Goal: Transaction & Acquisition: Book appointment/travel/reservation

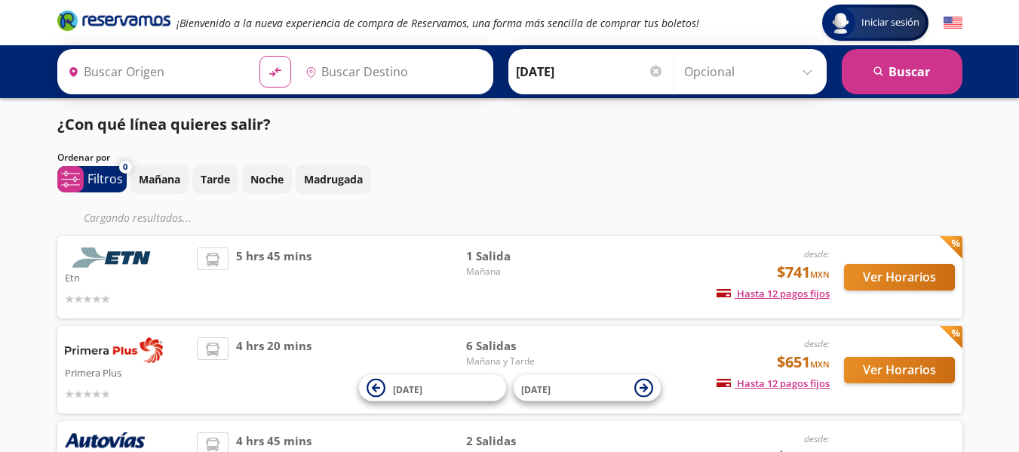
type input "[GEOGRAPHIC_DATA], [GEOGRAPHIC_DATA]"
type input "Uruapan, [GEOGRAPHIC_DATA]"
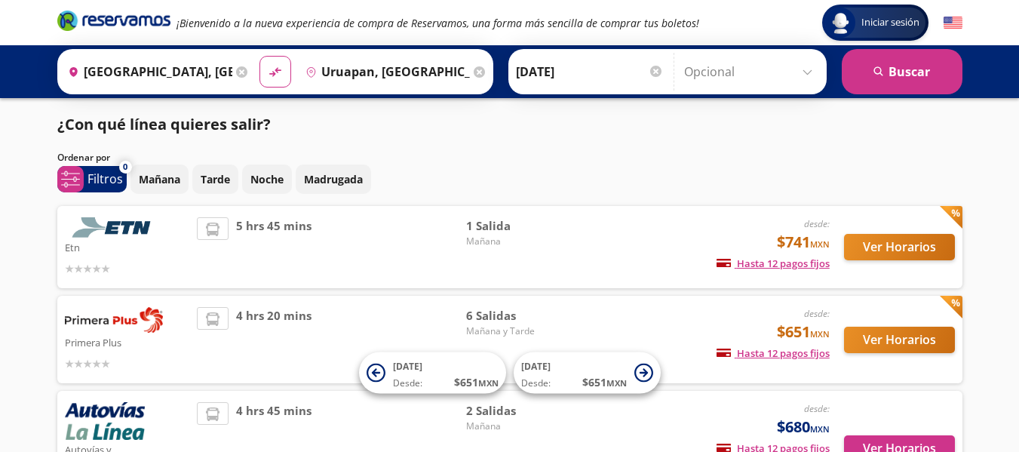
click at [667, 184] on div "Mañana Tarde Noche Madrugada" at bounding box center [546, 178] width 832 height 29
click at [274, 184] on p "Noche" at bounding box center [266, 179] width 33 height 16
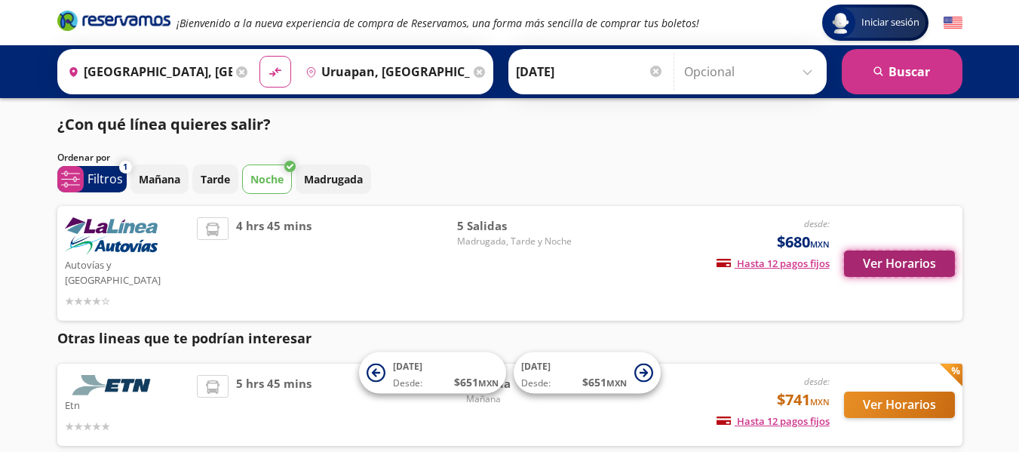
click at [865, 259] on button "Ver Horarios" at bounding box center [899, 263] width 111 height 26
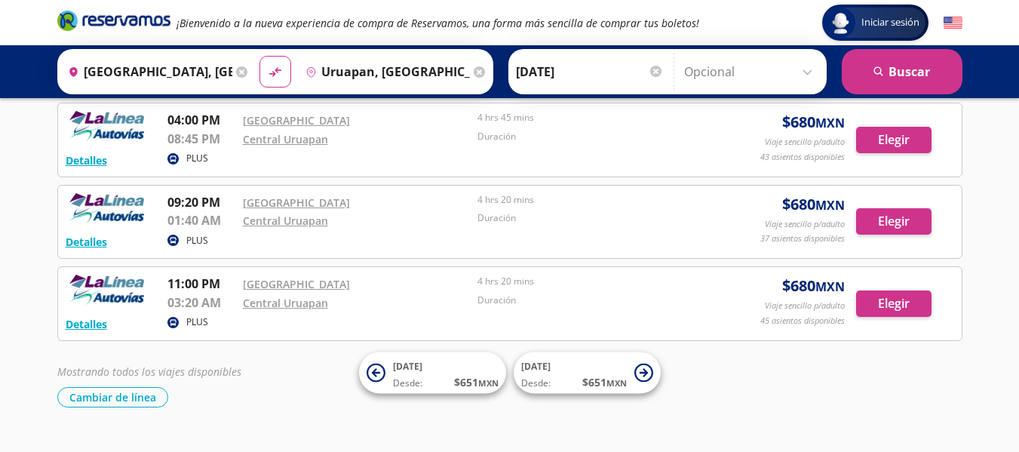
scroll to position [242, 0]
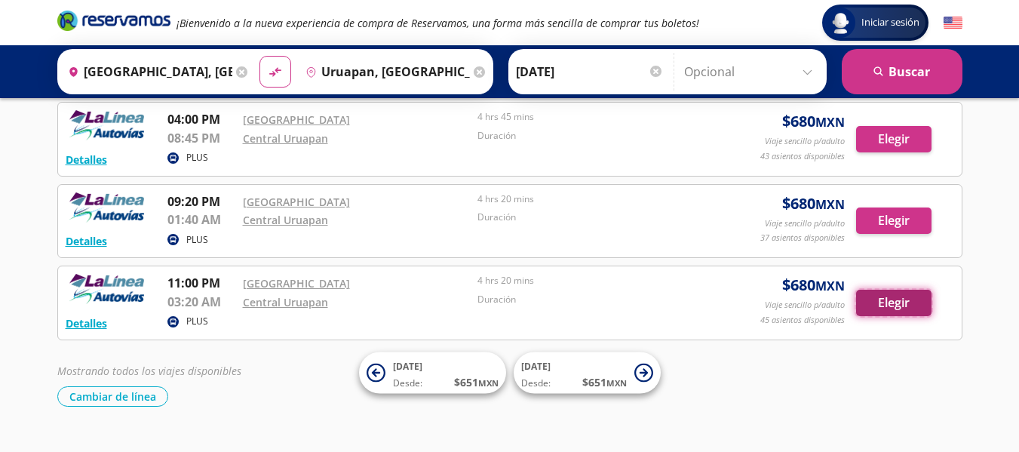
click at [892, 301] on button "Elegir" at bounding box center [893, 302] width 75 height 26
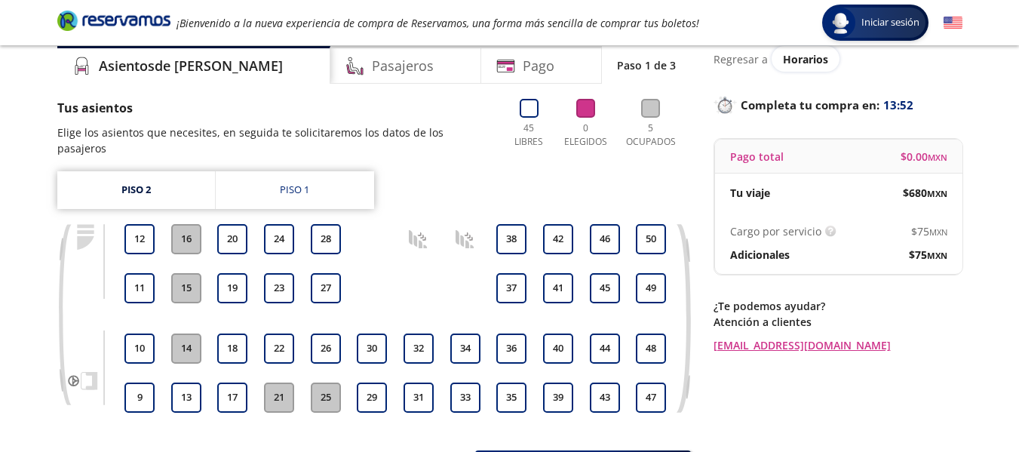
scroll to position [51, 0]
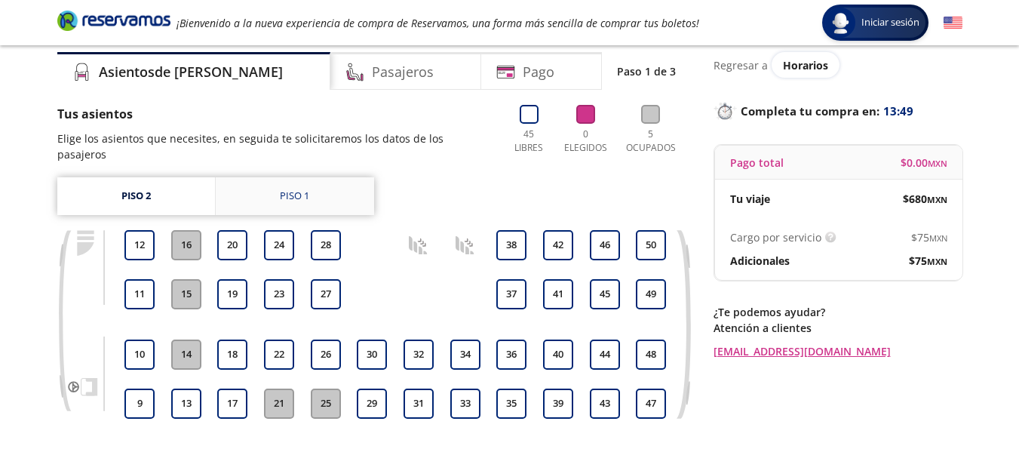
click at [277, 184] on link "Piso 1" at bounding box center [295, 196] width 158 height 38
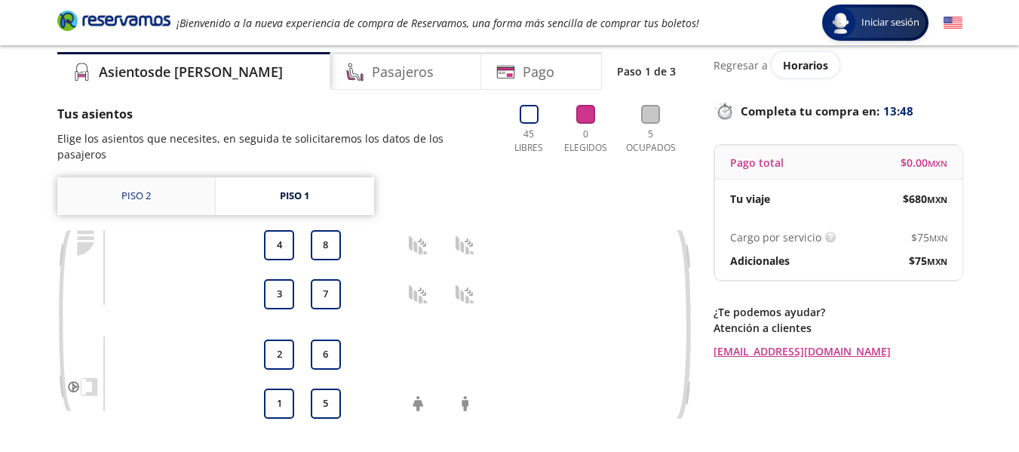
click at [172, 177] on link "Piso 2" at bounding box center [136, 196] width 158 height 38
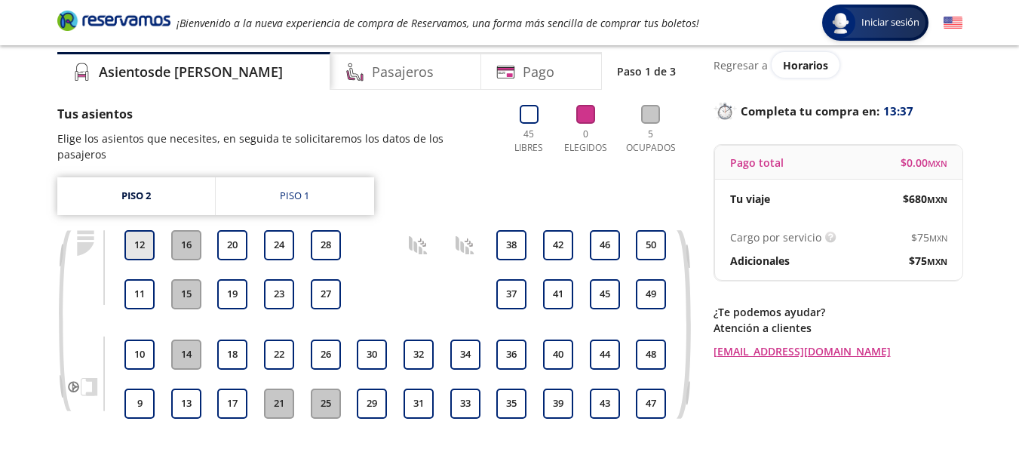
click at [146, 238] on button "12" at bounding box center [139, 245] width 30 height 30
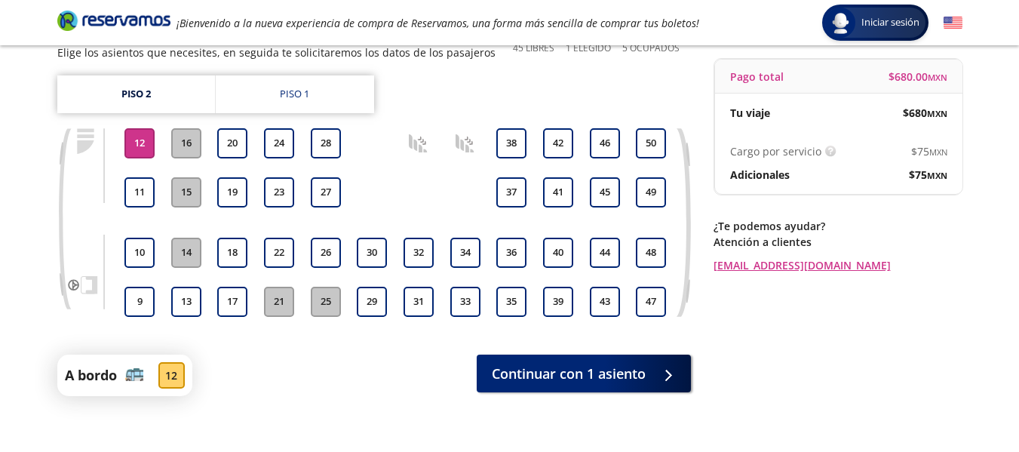
scroll to position [139, 0]
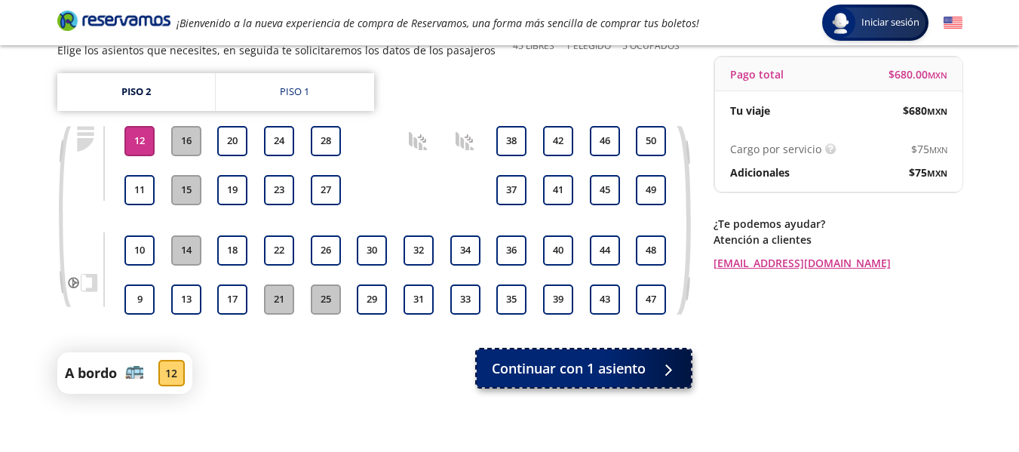
click at [661, 369] on div at bounding box center [664, 368] width 23 height 19
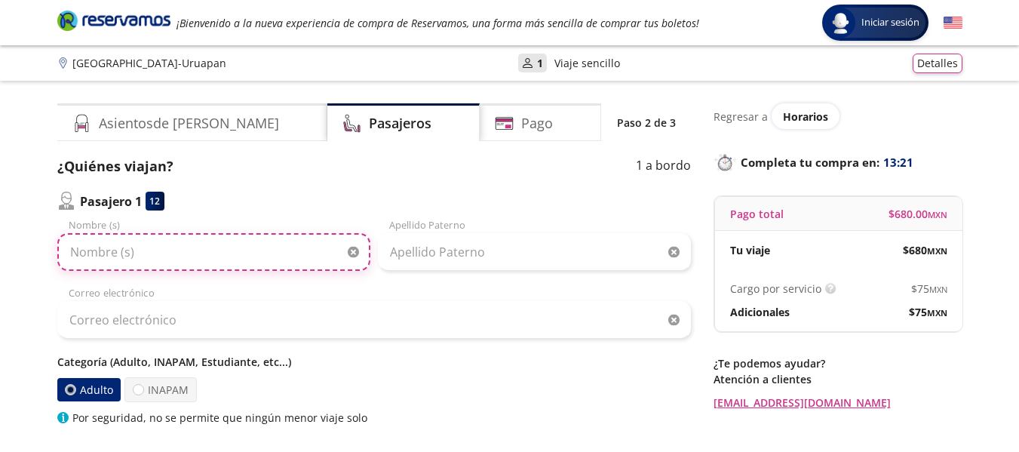
click at [182, 252] on input "Nombre (s)" at bounding box center [213, 252] width 313 height 38
type input "[PERSON_NAME]"
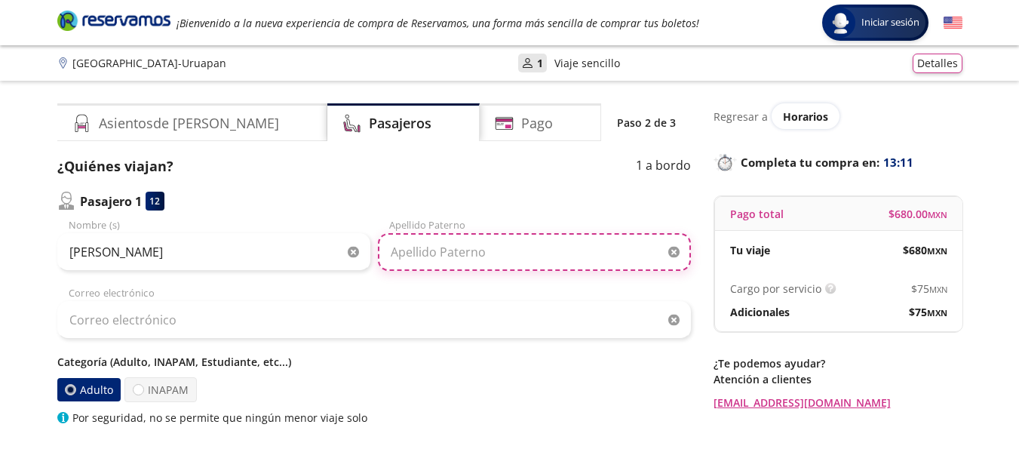
type input "[PERSON_NAME]"
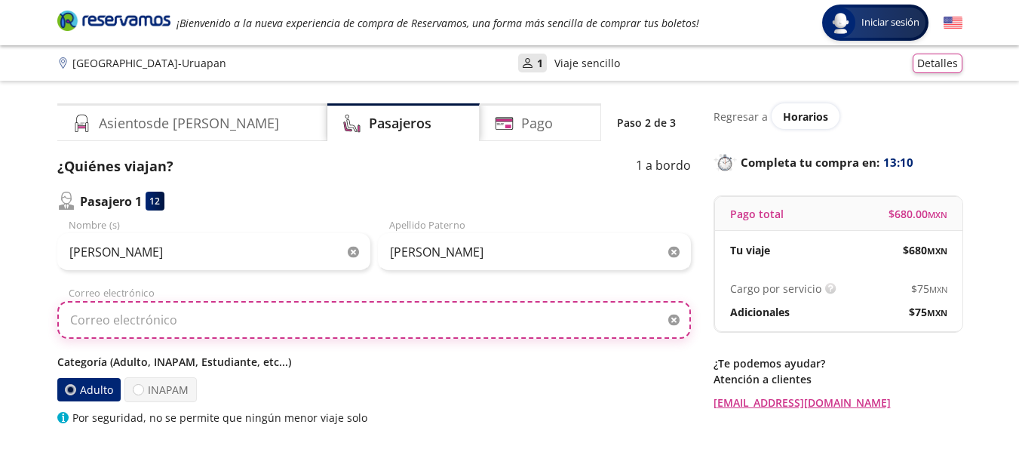
click at [152, 327] on input "Correo electrónico" at bounding box center [373, 320] width 633 height 38
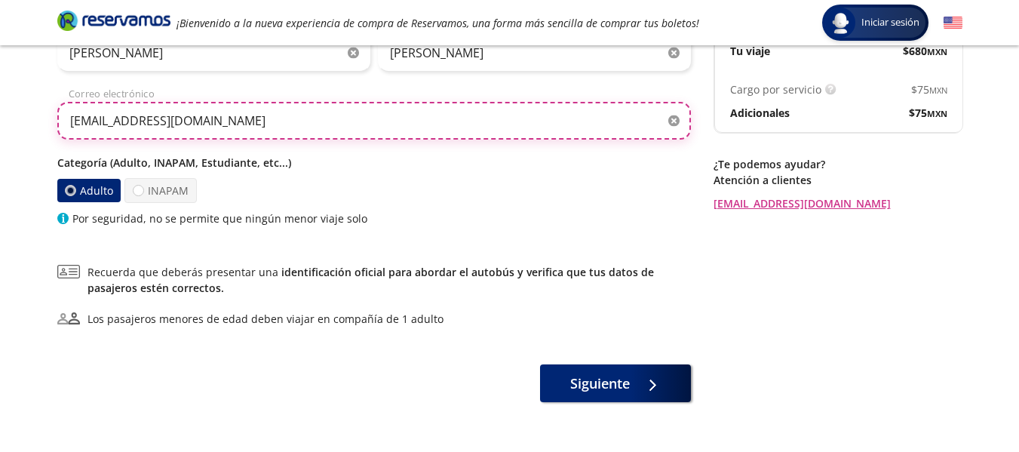
scroll to position [201, 0]
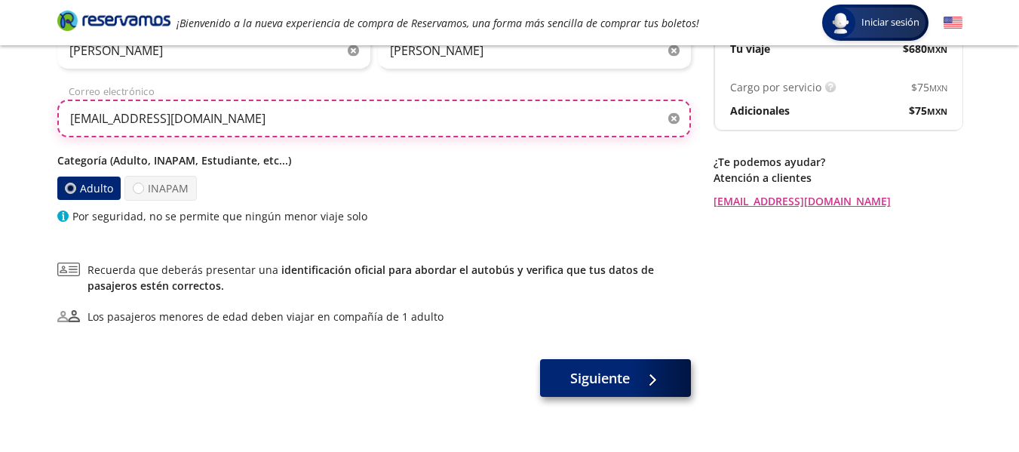
type input "[EMAIL_ADDRESS][DOMAIN_NAME]"
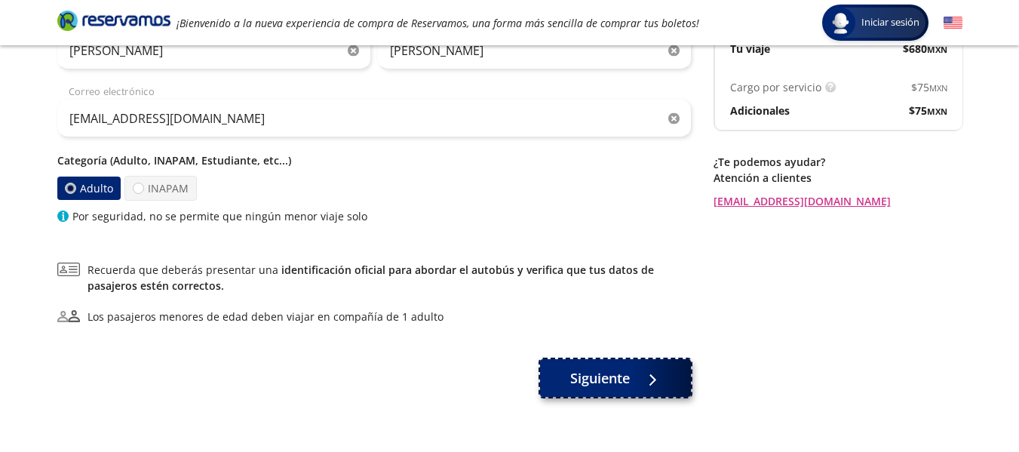
click at [592, 373] on span "Siguiente" at bounding box center [600, 378] width 60 height 20
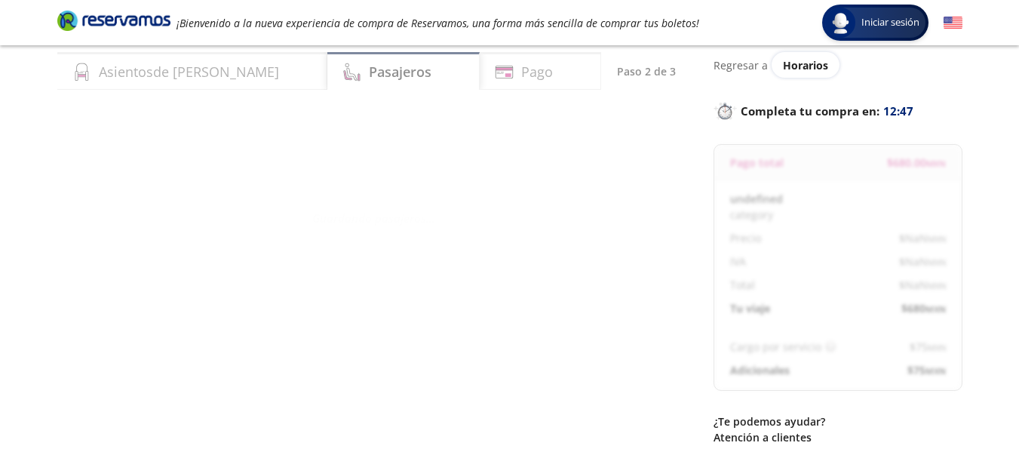
scroll to position [87, 0]
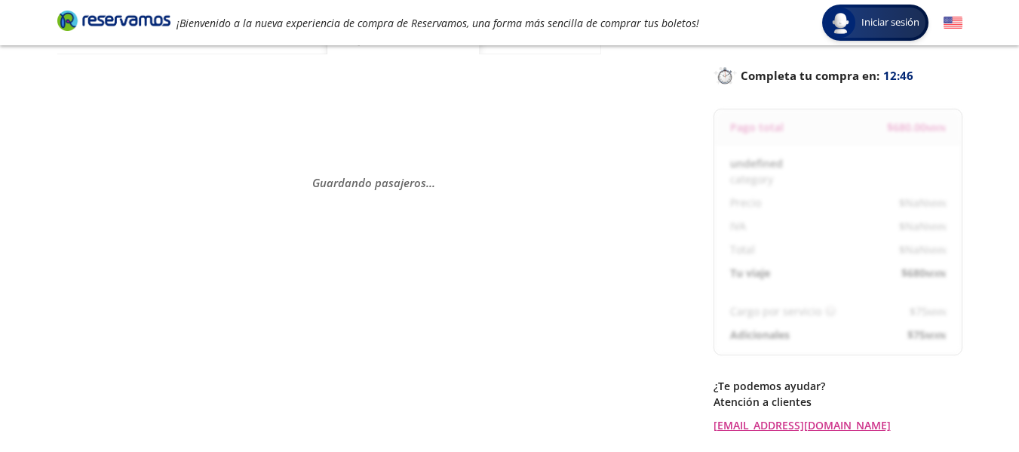
select select "MX"
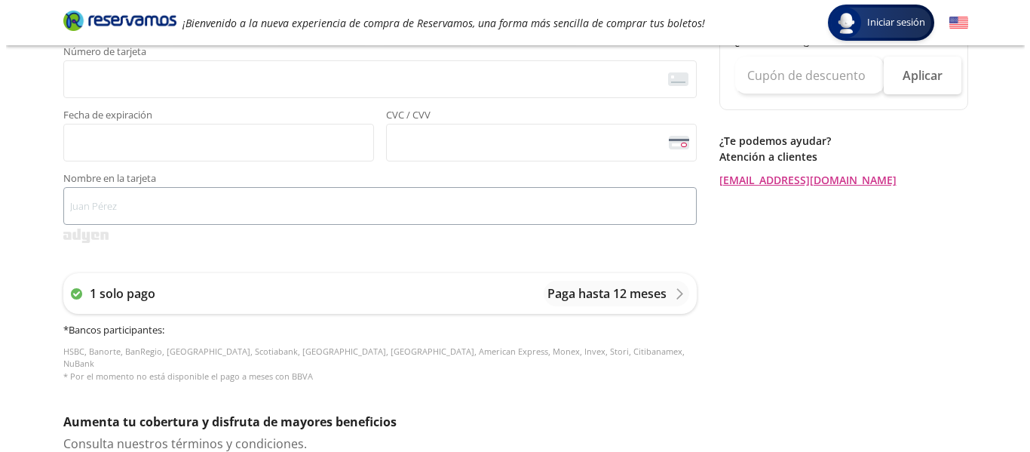
scroll to position [441, 0]
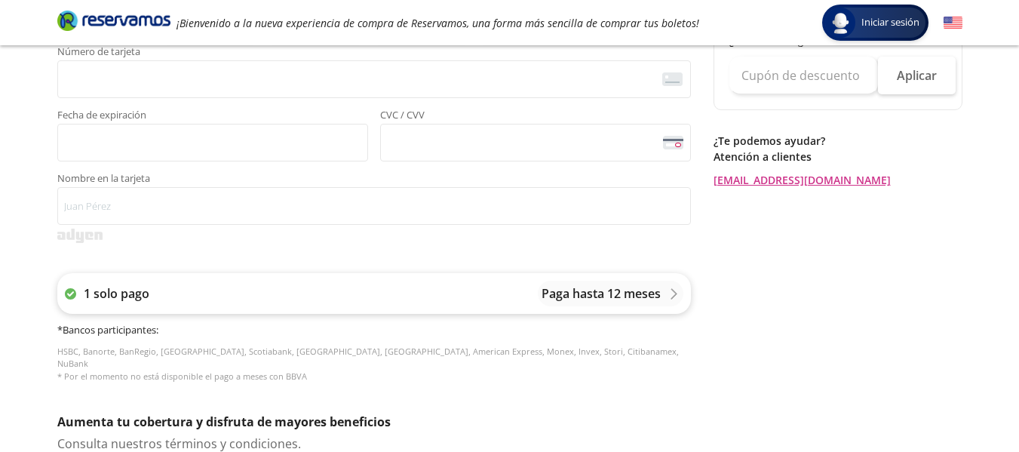
click at [379, 293] on div "1 solo pago Paga hasta 12 meses" at bounding box center [373, 293] width 633 height 41
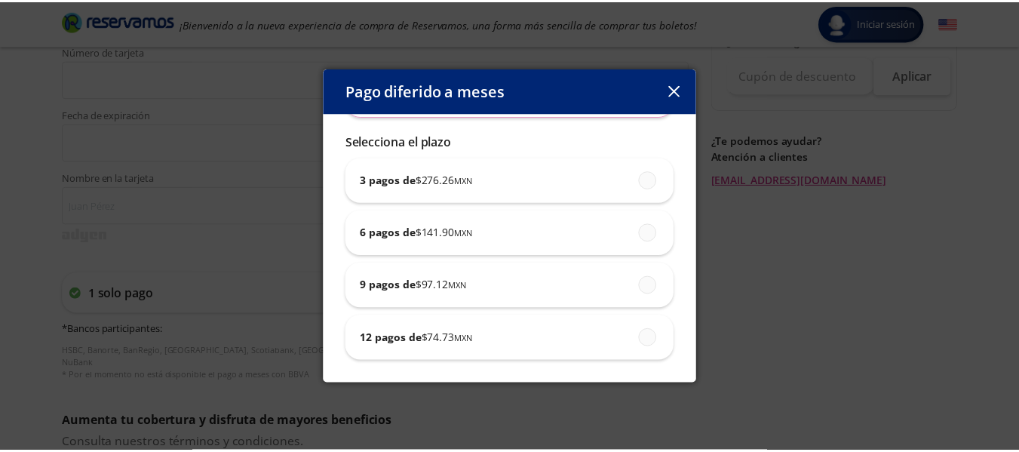
scroll to position [0, 0]
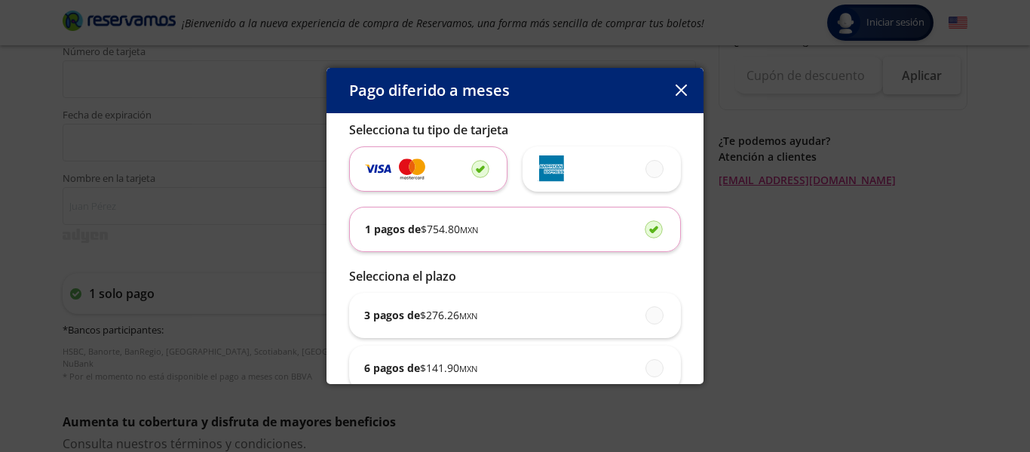
click at [678, 84] on icon "button" at bounding box center [680, 89] width 11 height 11
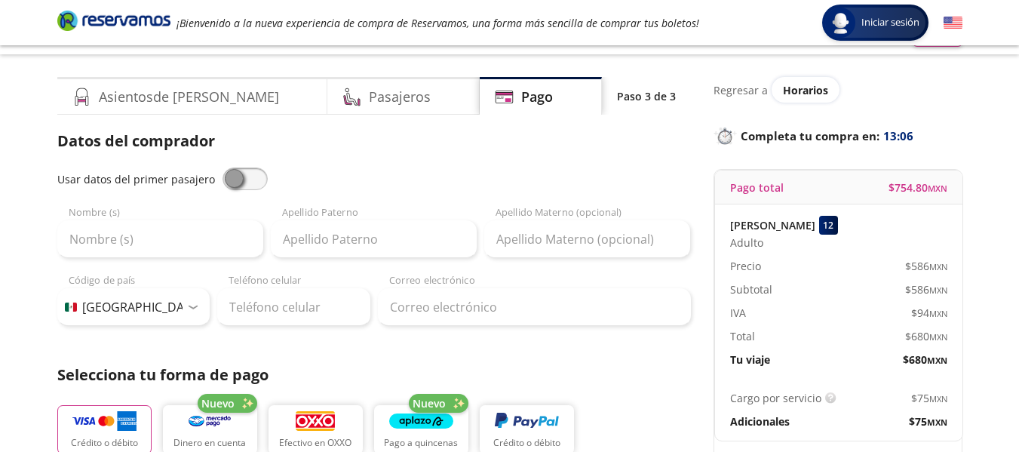
scroll to position [26, 0]
click at [236, 180] on span at bounding box center [244, 179] width 45 height 23
click at [222, 168] on input "checkbox" at bounding box center [222, 168] width 0 height 0
type input "[PERSON_NAME]"
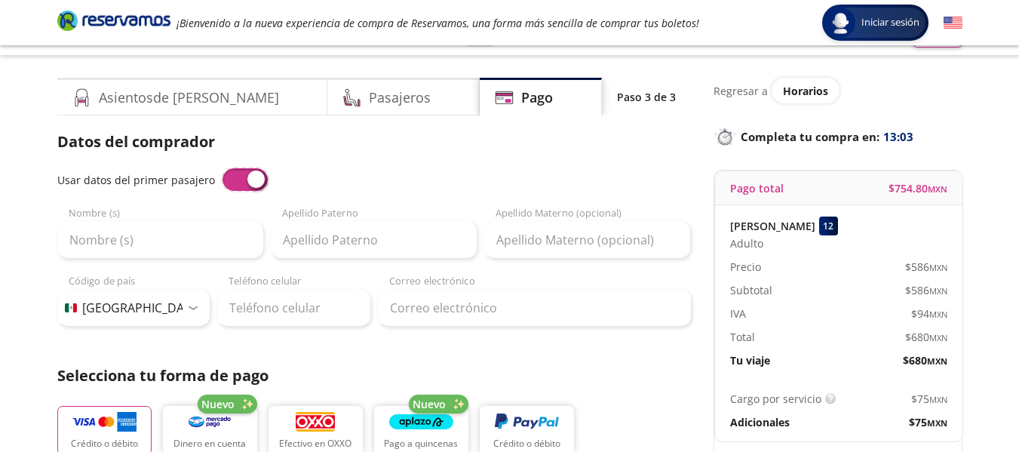
type input "[EMAIL_ADDRESS][DOMAIN_NAME]"
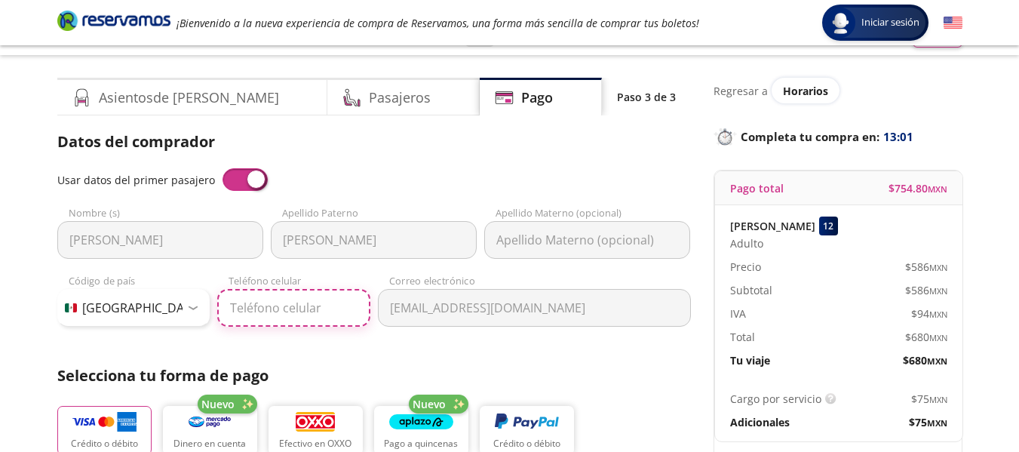
click at [254, 312] on input "Teléfono celular" at bounding box center [293, 308] width 153 height 38
type input "[PHONE_NUMBER]"
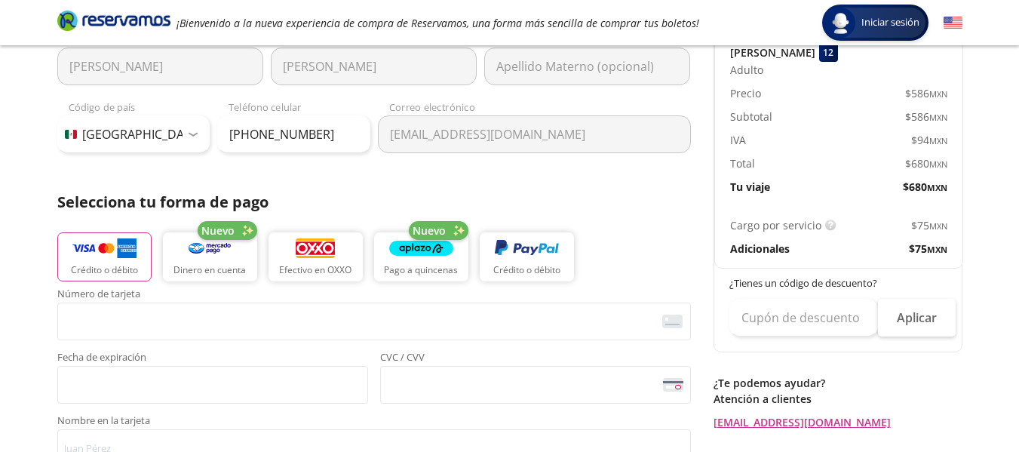
scroll to position [263, 0]
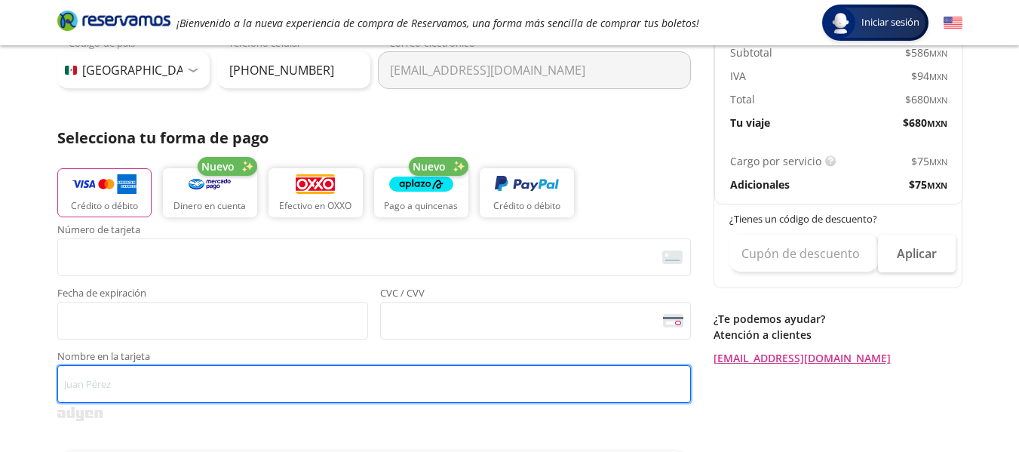
click at [244, 369] on input "Nombre en la tarjeta" at bounding box center [373, 384] width 633 height 38
type input "[PERSON_NAME]"
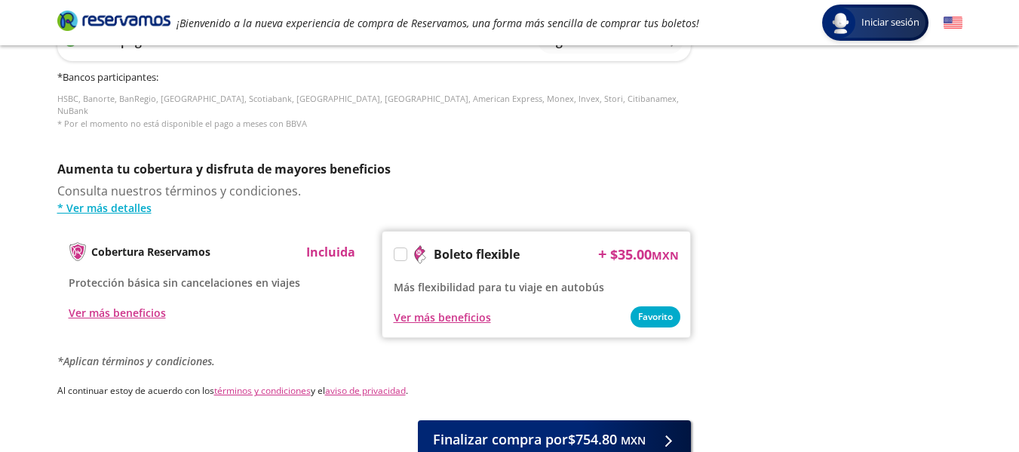
scroll to position [786, 0]
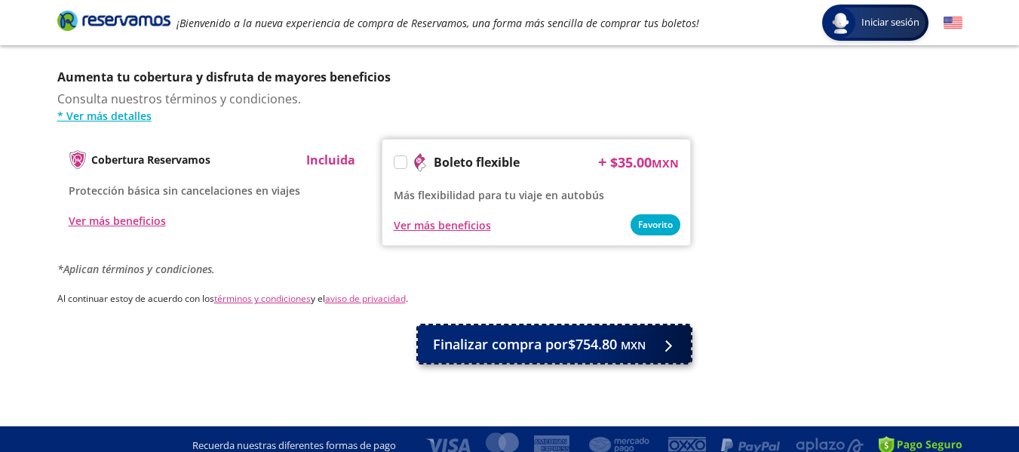
click at [637, 338] on small "MXN" at bounding box center [632, 345] width 25 height 14
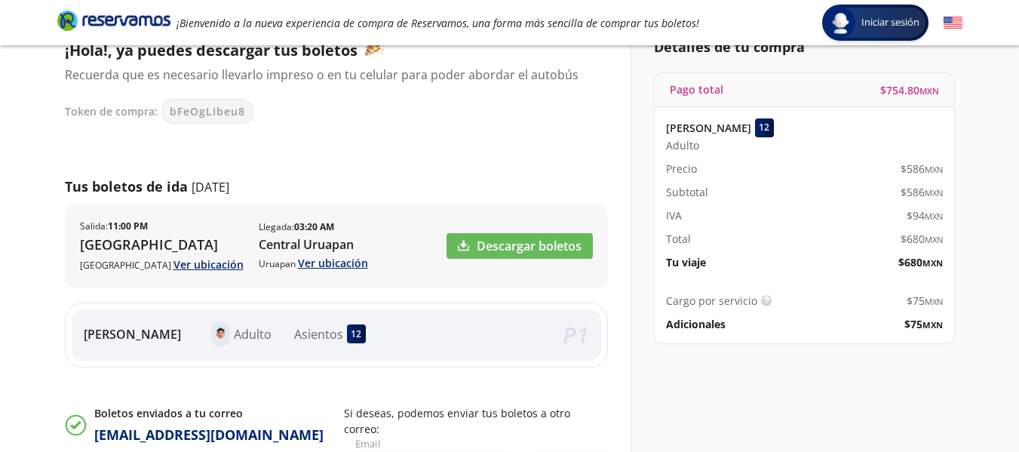
scroll to position [114, 0]
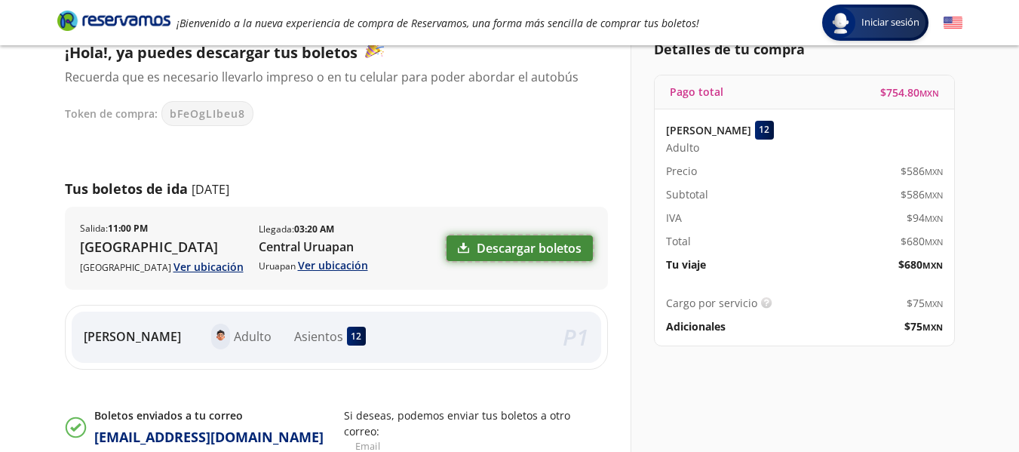
click at [512, 249] on link "Descargar boletos" at bounding box center [519, 248] width 146 height 26
